Goal: Information Seeking & Learning: Learn about a topic

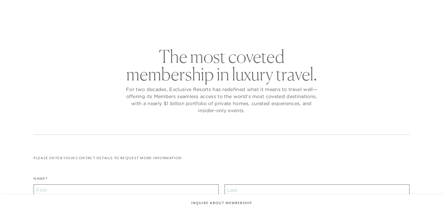
scroll to position [176, 0]
checkbox input "false"
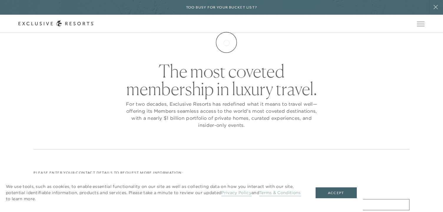
click at [0, 0] on link "Membership" at bounding box center [0, 0] width 0 height 0
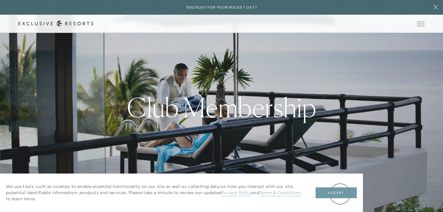
click at [340, 194] on button "Accept" at bounding box center [335, 193] width 41 height 11
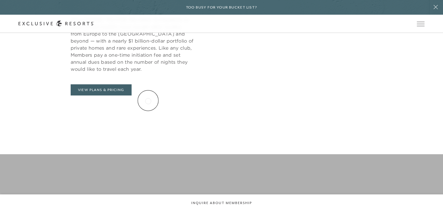
scroll to position [323, 0]
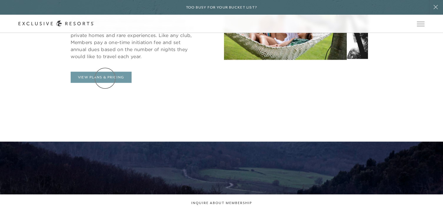
click at [105, 78] on link "View Plans & Pricing" at bounding box center [101, 77] width 61 height 11
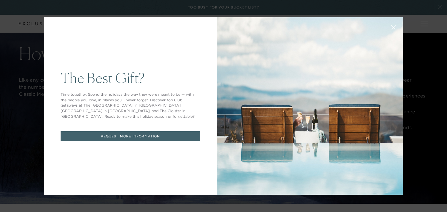
click at [391, 29] on icon at bounding box center [393, 27] width 4 height 4
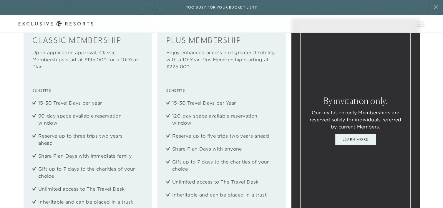
scroll to position [706, 0]
